Goal: Transaction & Acquisition: Purchase product/service

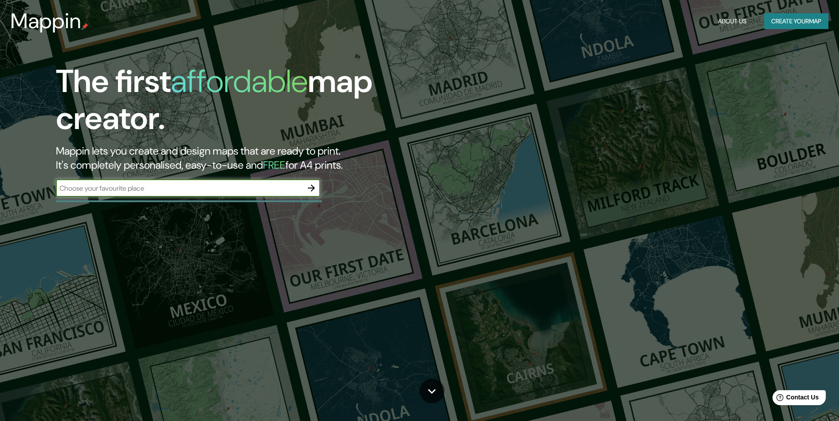
drag, startPoint x: 209, startPoint y: 189, endPoint x: 272, endPoint y: 189, distance: 62.6
click at [210, 189] on input "text" at bounding box center [179, 188] width 247 height 10
click at [308, 187] on icon "button" at bounding box center [311, 188] width 11 height 11
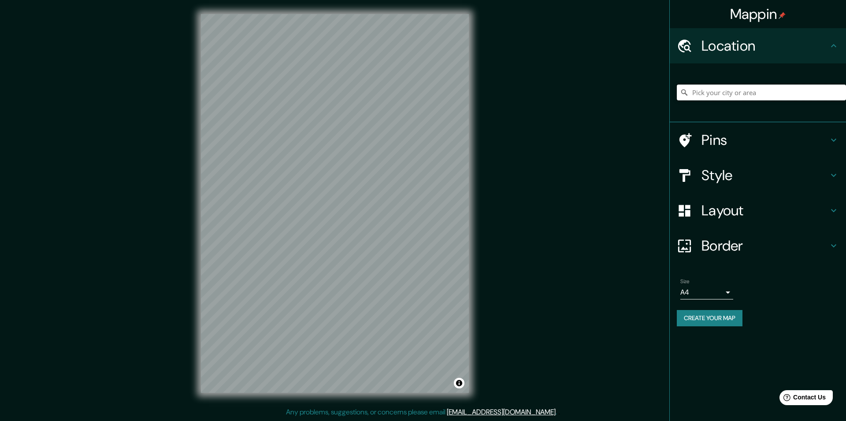
click at [772, 89] on input "Pick your city or area" at bounding box center [761, 93] width 169 height 16
type input "к"
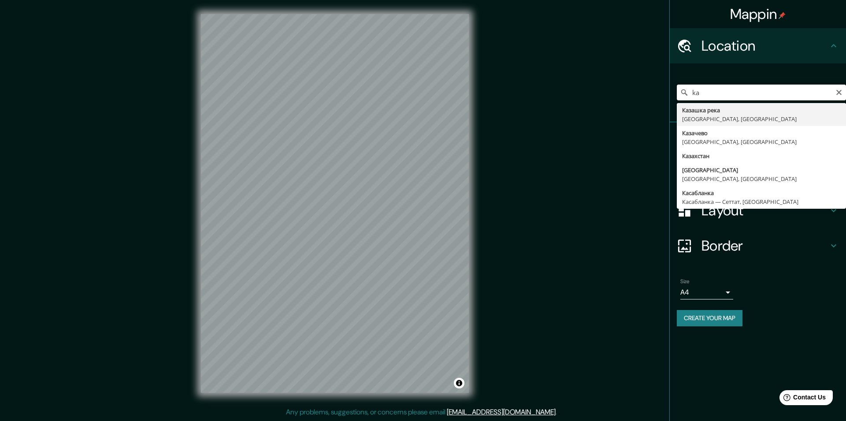
type input "k"
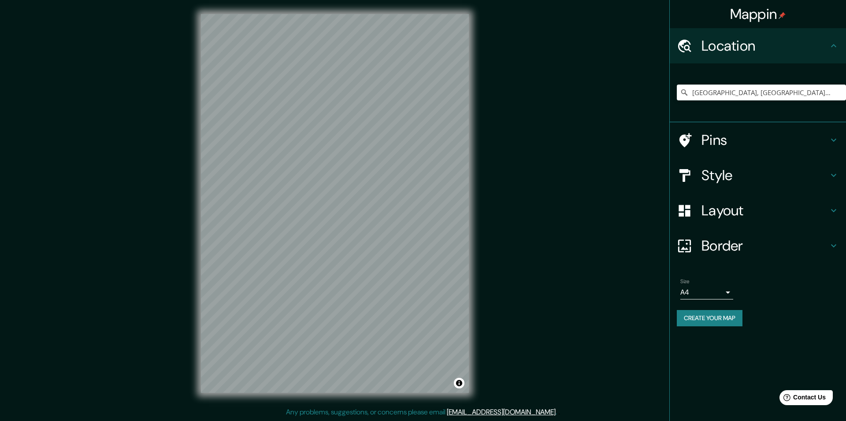
click at [754, 205] on h4 "Layout" at bounding box center [764, 211] width 127 height 18
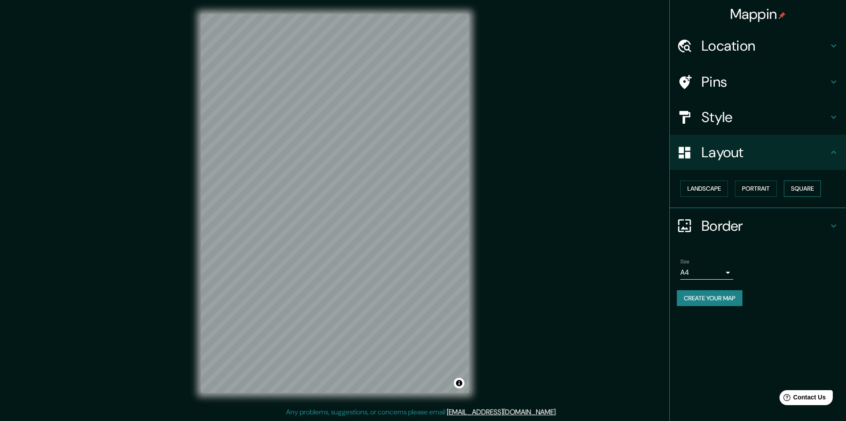
drag, startPoint x: 768, startPoint y: 192, endPoint x: 815, endPoint y: 192, distance: 46.3
click at [829, 192] on div "Landscape [GEOGRAPHIC_DATA]" at bounding box center [761, 188] width 169 height 23
click at [815, 192] on button "Square" at bounding box center [802, 189] width 37 height 16
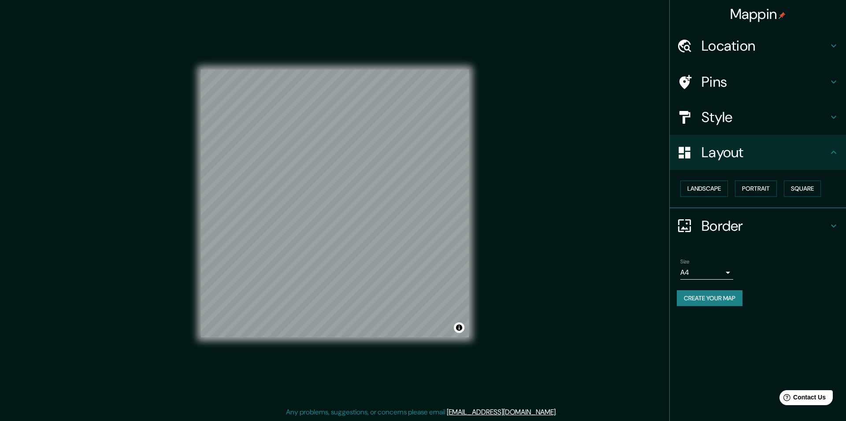
click at [753, 39] on h4 "Location" at bounding box center [764, 46] width 127 height 18
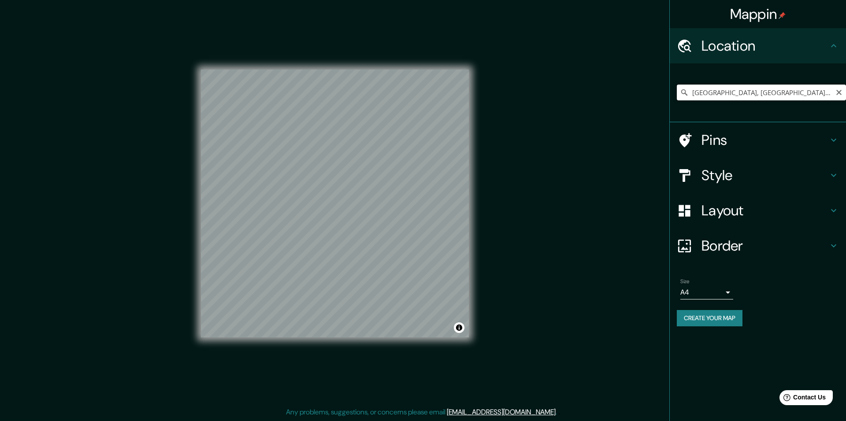
click at [747, 86] on input "[GEOGRAPHIC_DATA], [GEOGRAPHIC_DATA], [GEOGRAPHIC_DATA], [GEOGRAPHIC_DATA]" at bounding box center [761, 93] width 169 height 16
drag, startPoint x: 732, startPoint y: 93, endPoint x: 651, endPoint y: 86, distance: 81.3
click at [651, 86] on div "Mappin Location [GEOGRAPHIC_DATA], [GEOGRAPHIC_DATA], [GEOGRAPHIC_DATA], [GEOGR…" at bounding box center [423, 210] width 846 height 421
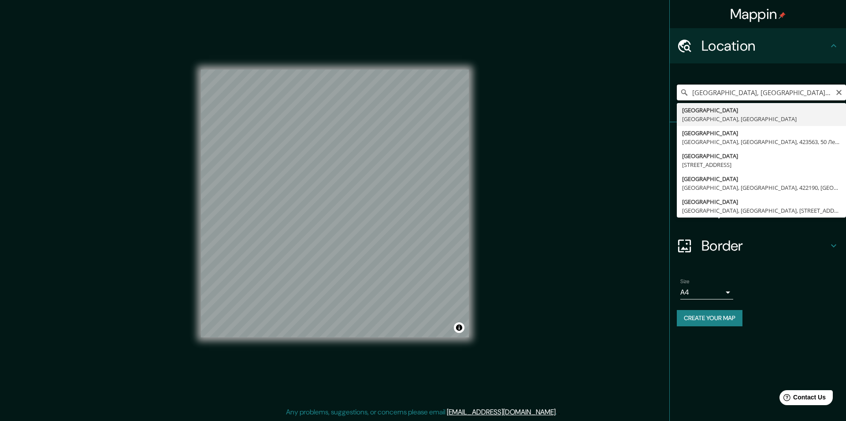
click at [805, 94] on input "[GEOGRAPHIC_DATA], [GEOGRAPHIC_DATA], [GEOGRAPHIC_DATA], [GEOGRAPHIC_DATA]" at bounding box center [761, 93] width 169 height 16
drag, startPoint x: 726, startPoint y: 94, endPoint x: 846, endPoint y: 96, distance: 119.4
click at [839, 96] on input "[GEOGRAPHIC_DATA], [GEOGRAPHIC_DATA], [GEOGRAPHIC_DATA], [GEOGRAPHIC_DATA]" at bounding box center [761, 93] width 169 height 16
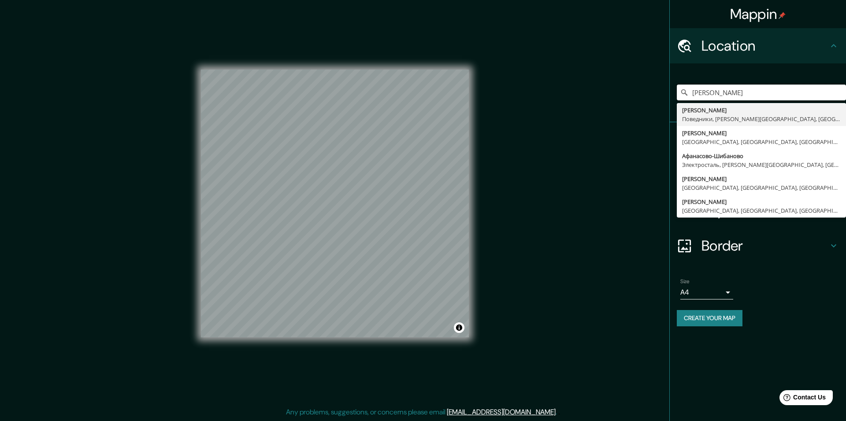
type input "[PERSON_NAME]"
click at [839, 89] on button "Clear" at bounding box center [838, 92] width 7 height 8
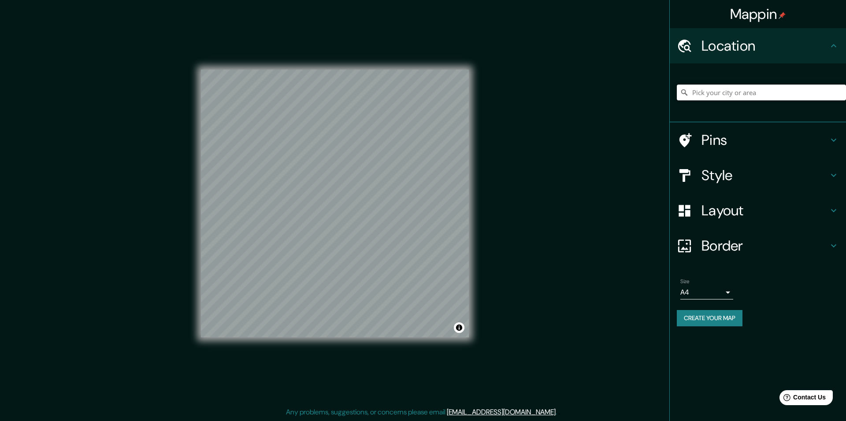
click at [790, 89] on input "Pick your city or area" at bounding box center [761, 93] width 169 height 16
paste input "55.594518, 51.786056"
type input "55.594518, 51.786056"
click at [783, 111] on div "55.594518, 51.786056 No results found" at bounding box center [761, 92] width 169 height 44
click at [775, 96] on input "55.594518, 51.786056" at bounding box center [761, 93] width 169 height 16
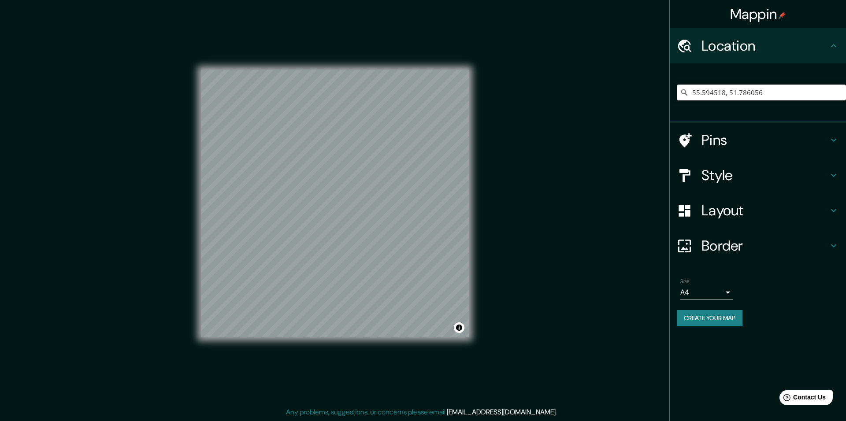
drag, startPoint x: 763, startPoint y: 91, endPoint x: 574, endPoint y: 80, distance: 189.8
click at [574, 80] on div "Mappin Location [GEOGRAPHIC_DATA] No results found Pins Style Layout Border Cho…" at bounding box center [423, 210] width 846 height 421
click at [704, 294] on body "Mappin Location Pins Style Layout Border Choose a border. Hint : you can make l…" at bounding box center [423, 210] width 846 height 421
click at [703, 322] on li "A3" at bounding box center [706, 327] width 53 height 16
type input "a4"
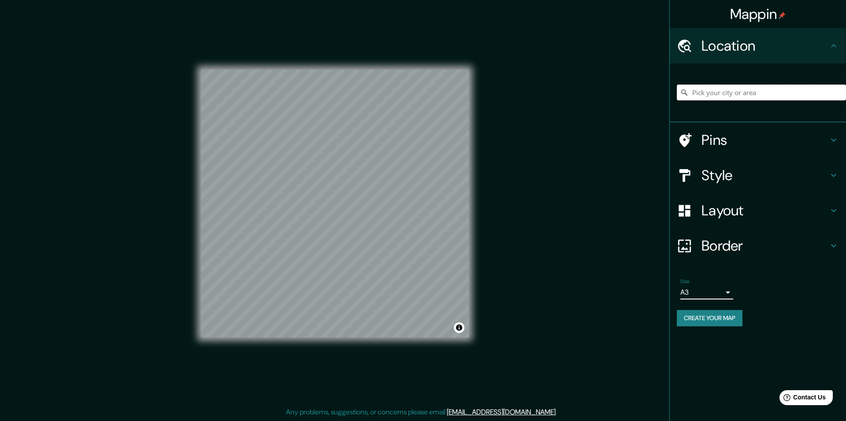
click at [717, 85] on input "Pick your city or area" at bounding box center [761, 93] width 169 height 16
click at [717, 92] on input "Pick your city or area" at bounding box center [761, 93] width 169 height 16
paste input "село [GEOGRAPHIC_DATA]"
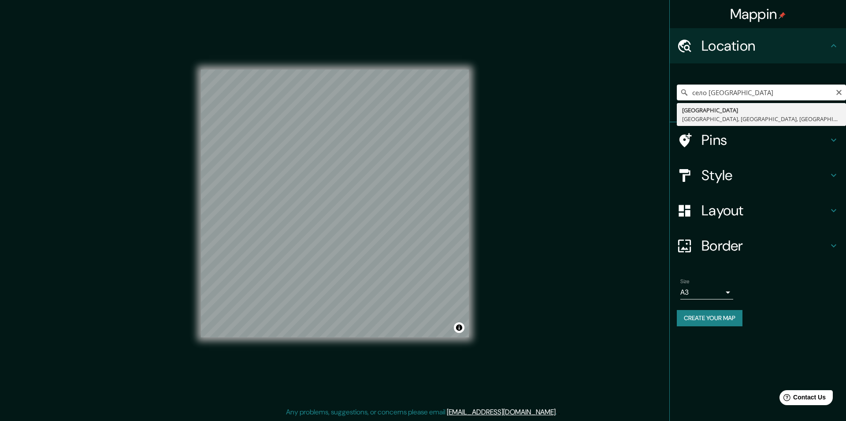
type input "[GEOGRAPHIC_DATA], [GEOGRAPHIC_DATA], [GEOGRAPHIC_DATA], [GEOGRAPHIC_DATA]"
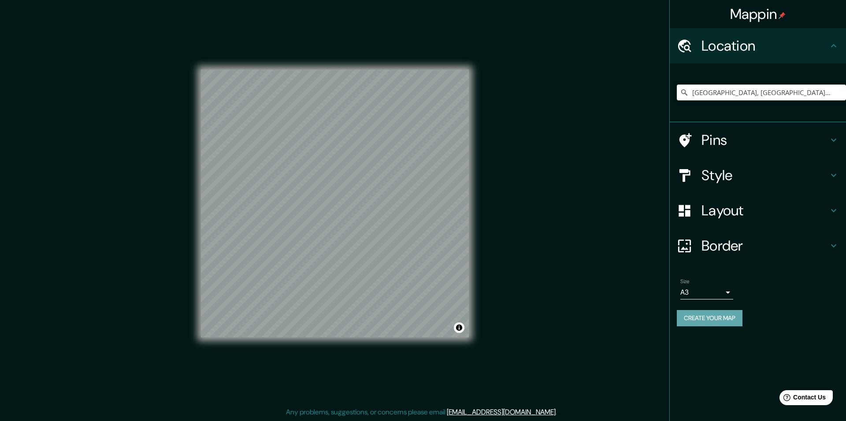
click at [728, 324] on button "Create your map" at bounding box center [710, 318] width 66 height 16
click at [719, 319] on button "Create your map" at bounding box center [710, 318] width 66 height 16
click at [707, 295] on body "Mappin Location [GEOGRAPHIC_DATA], [GEOGRAPHIC_DATA], [GEOGRAPHIC_DATA], [GEOGR…" at bounding box center [423, 210] width 846 height 421
click at [712, 311] on li "A4" at bounding box center [706, 311] width 53 height 16
click at [727, 324] on button "Create your map" at bounding box center [710, 318] width 66 height 16
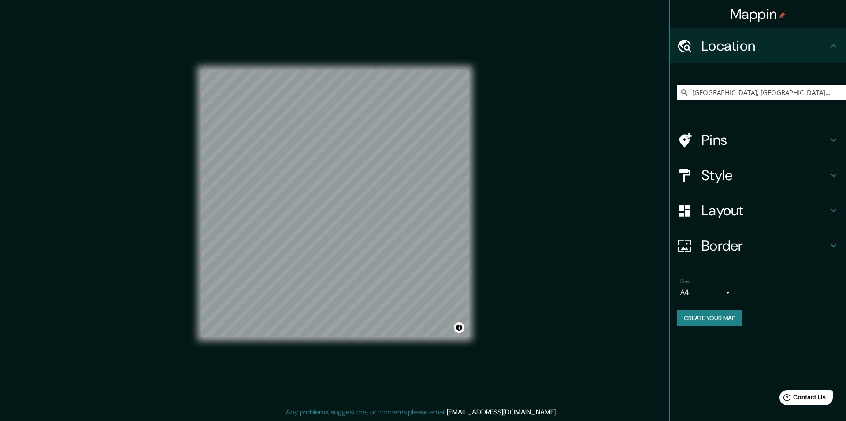
click at [728, 52] on h4 "Location" at bounding box center [764, 46] width 127 height 18
click at [737, 139] on h4 "Pins" at bounding box center [764, 140] width 127 height 18
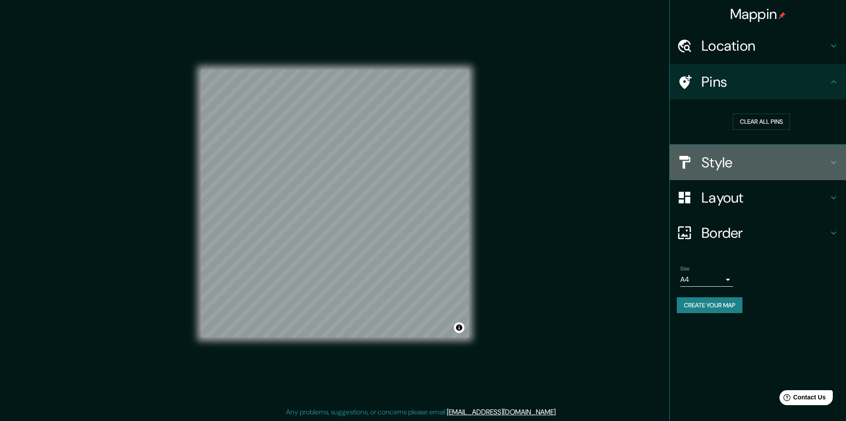
click at [747, 160] on h4 "Style" at bounding box center [764, 163] width 127 height 18
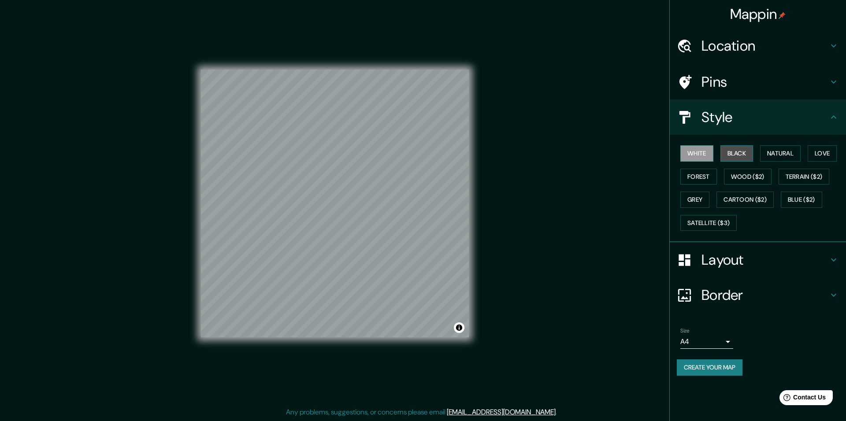
click at [747, 146] on button "Black" at bounding box center [736, 153] width 33 height 16
click at [702, 152] on button "White" at bounding box center [696, 153] width 33 height 16
click at [767, 146] on button "Natural" at bounding box center [780, 153] width 41 height 16
click at [832, 152] on button "Love" at bounding box center [822, 153] width 29 height 16
click at [689, 177] on button "Forest" at bounding box center [698, 177] width 37 height 16
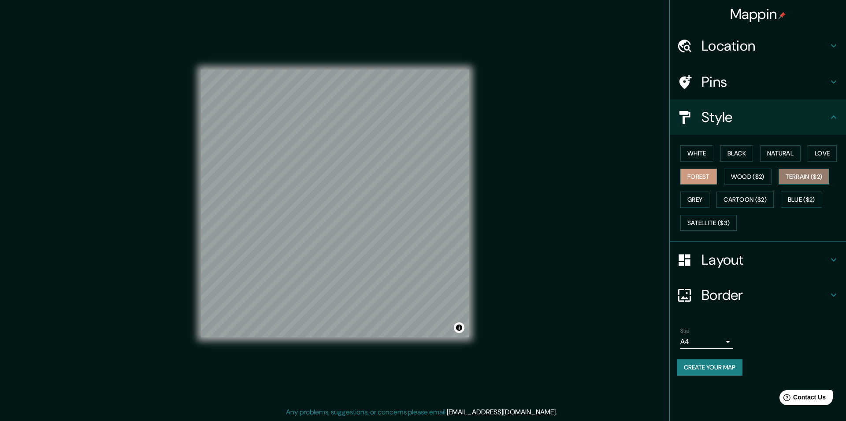
click at [806, 176] on button "Terrain ($2)" at bounding box center [804, 177] width 51 height 16
click at [699, 203] on button "Grey" at bounding box center [694, 200] width 29 height 16
click at [808, 203] on button "Blue ($2)" at bounding box center [801, 200] width 41 height 16
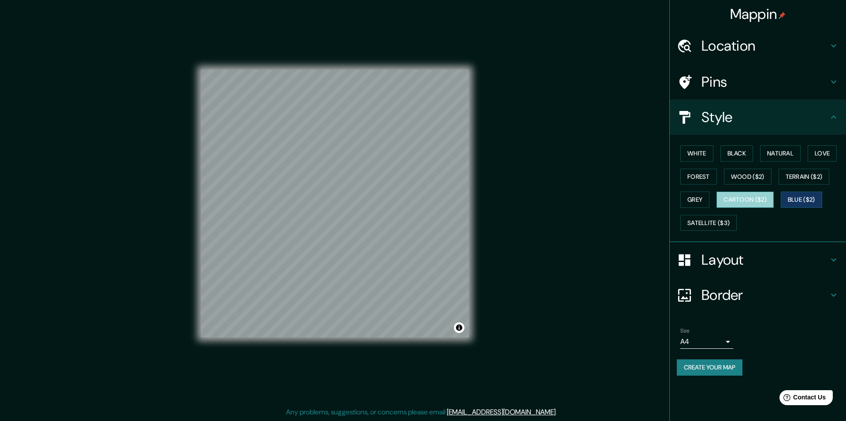
click at [760, 201] on button "Cartoon ($2)" at bounding box center [744, 200] width 57 height 16
click at [729, 219] on button "Satellite ($3)" at bounding box center [708, 223] width 56 height 16
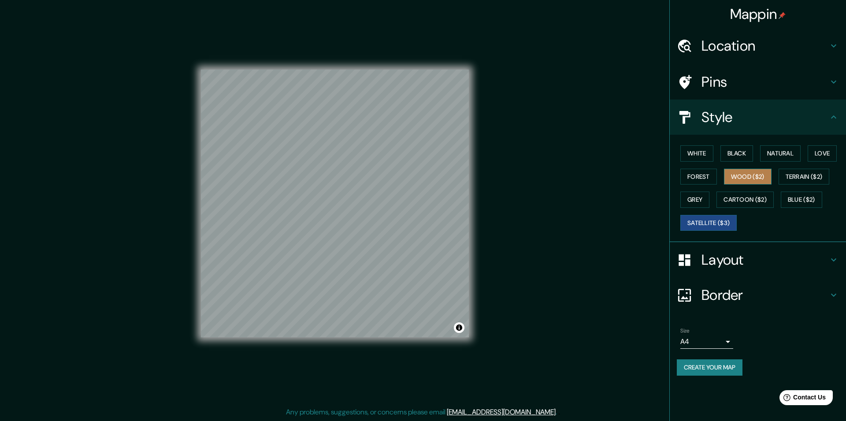
click at [748, 176] on button "Wood ($2)" at bounding box center [748, 177] width 48 height 16
click at [705, 154] on button "White" at bounding box center [696, 153] width 33 height 16
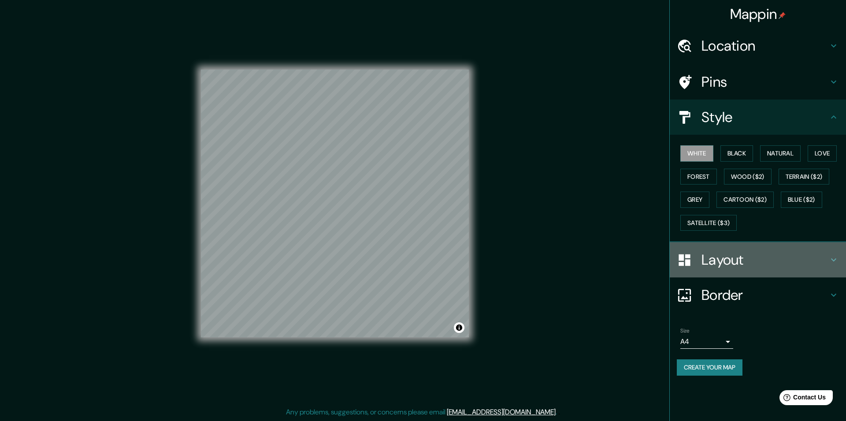
click at [712, 267] on h4 "Layout" at bounding box center [764, 260] width 127 height 18
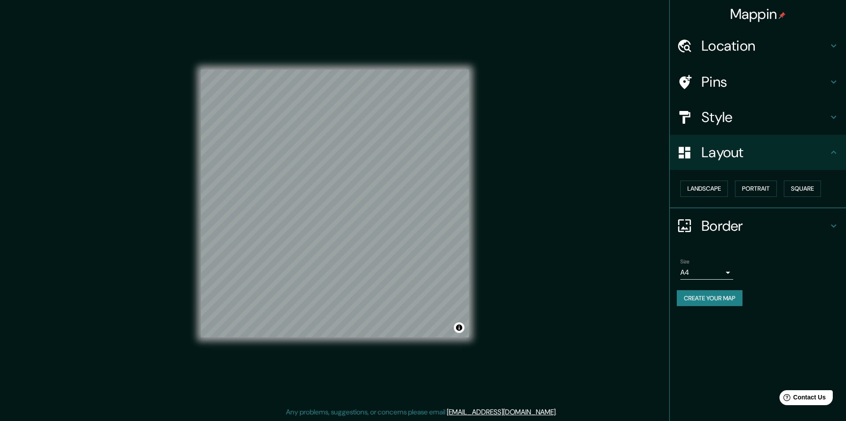
click at [720, 230] on h4 "Border" at bounding box center [764, 226] width 127 height 18
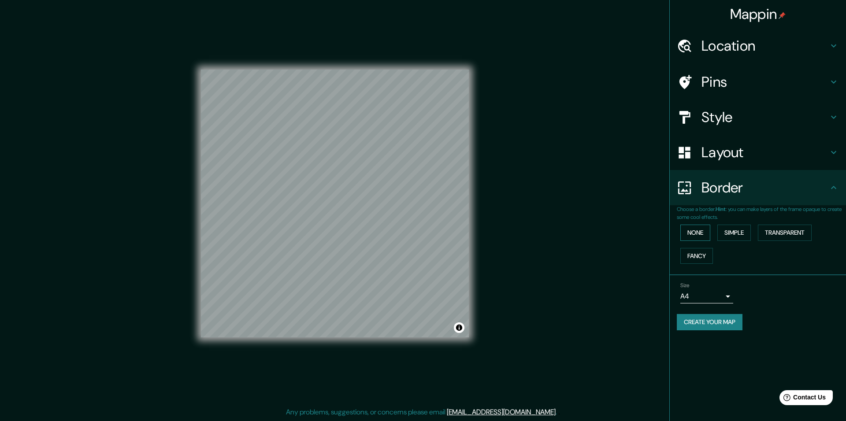
click at [705, 230] on button "None" at bounding box center [695, 233] width 30 height 16
click at [736, 322] on button "Create your map" at bounding box center [710, 322] width 66 height 16
click at [577, 74] on div "Mappin Location [GEOGRAPHIC_DATA], [GEOGRAPHIC_DATA], [GEOGRAPHIC_DATA], [GEOGR…" at bounding box center [423, 210] width 846 height 421
click at [697, 322] on button "Create your map" at bounding box center [710, 322] width 66 height 16
click at [697, 321] on button "Create your map" at bounding box center [710, 322] width 66 height 16
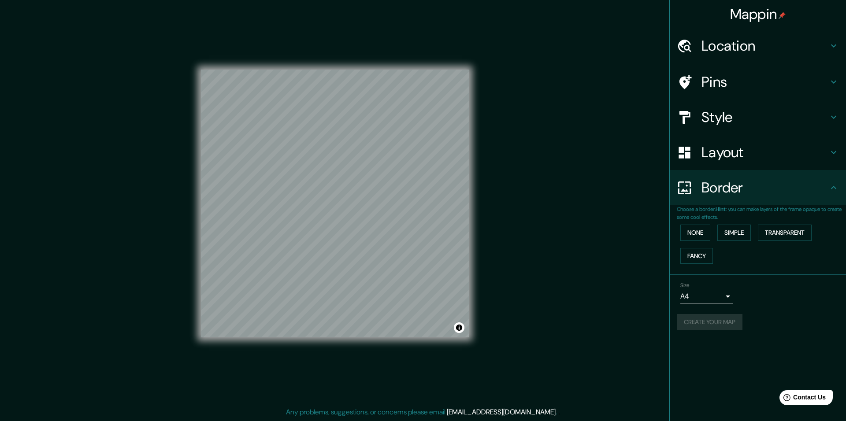
click at [697, 321] on div "Create your map" at bounding box center [758, 322] width 162 height 16
click at [555, 200] on div "Mappin Location [GEOGRAPHIC_DATA], [GEOGRAPHIC_DATA], [GEOGRAPHIC_DATA], [GEOGR…" at bounding box center [423, 210] width 846 height 421
click at [707, 323] on button "Create your map" at bounding box center [710, 322] width 66 height 16
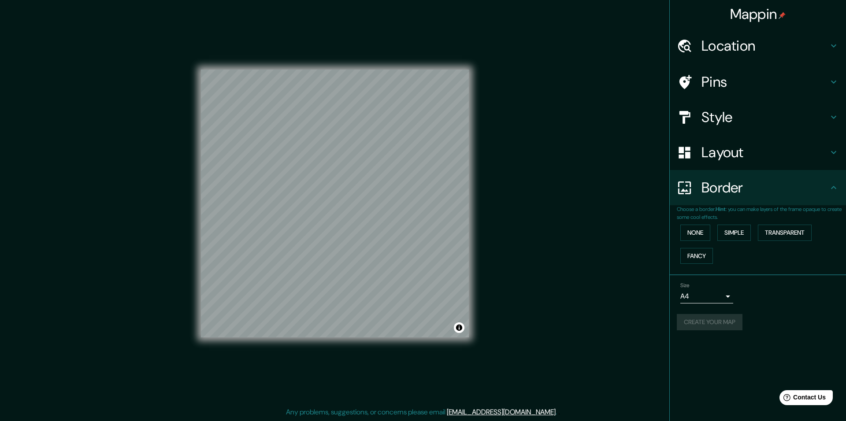
click at [706, 323] on div "Create your map" at bounding box center [758, 322] width 162 height 16
click at [710, 326] on button "Create your map" at bounding box center [710, 322] width 66 height 16
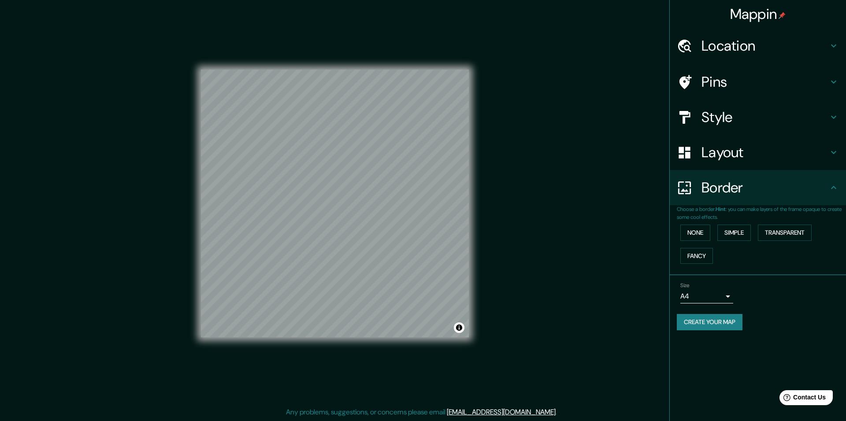
click at [710, 326] on button "Create your map" at bounding box center [710, 322] width 66 height 16
click at [707, 319] on button "Create your map" at bounding box center [710, 322] width 66 height 16
click at [695, 317] on button "Create your map" at bounding box center [710, 322] width 66 height 16
click at [727, 294] on body "Mappin Location [GEOGRAPHIC_DATA], [GEOGRAPHIC_DATA], [GEOGRAPHIC_DATA], [GEOGR…" at bounding box center [423, 210] width 846 height 421
click at [720, 326] on li "A3" at bounding box center [706, 331] width 53 height 16
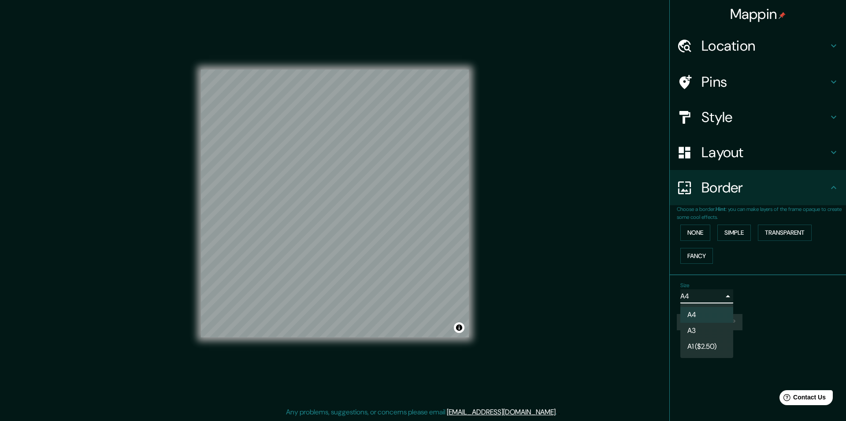
type input "a4"
click at [732, 328] on button "Create your map" at bounding box center [710, 322] width 66 height 16
